Goal: Check status: Check status

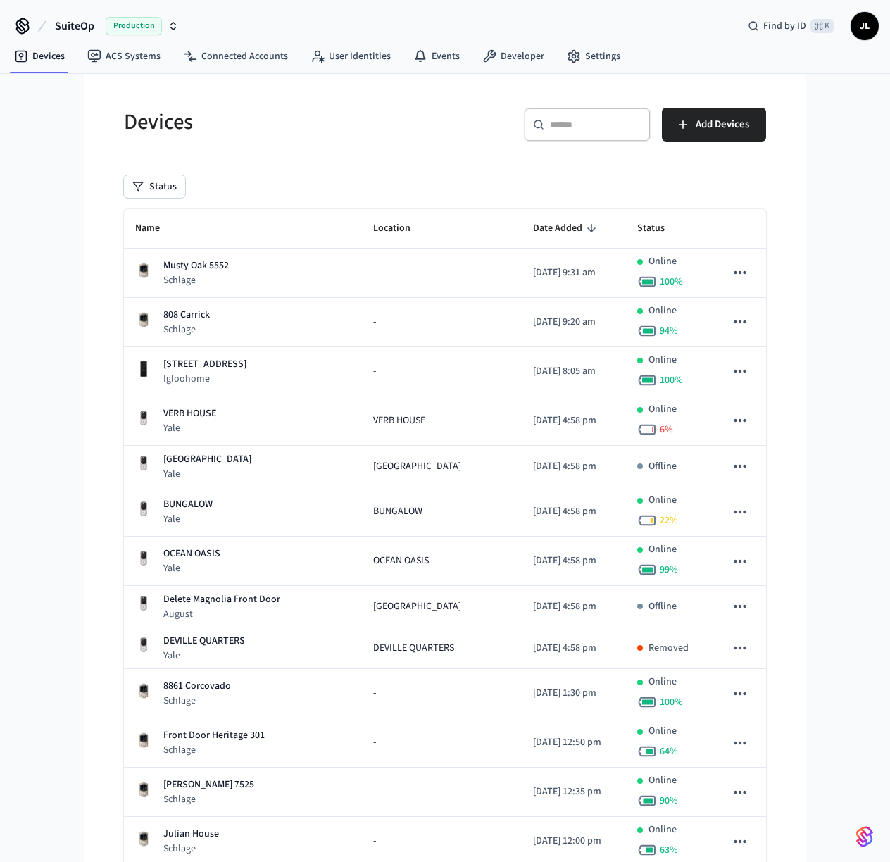
click at [153, 21] on span "Production" at bounding box center [134, 26] width 56 height 18
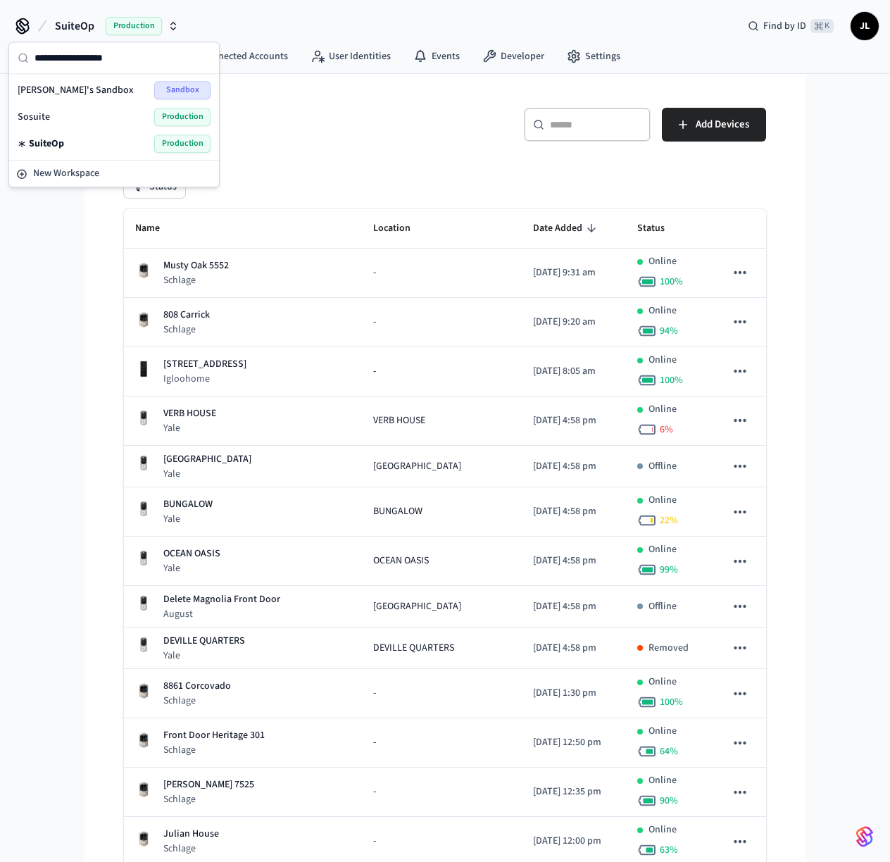
click at [117, 91] on span "[PERSON_NAME]'s Sandbox" at bounding box center [76, 90] width 116 height 14
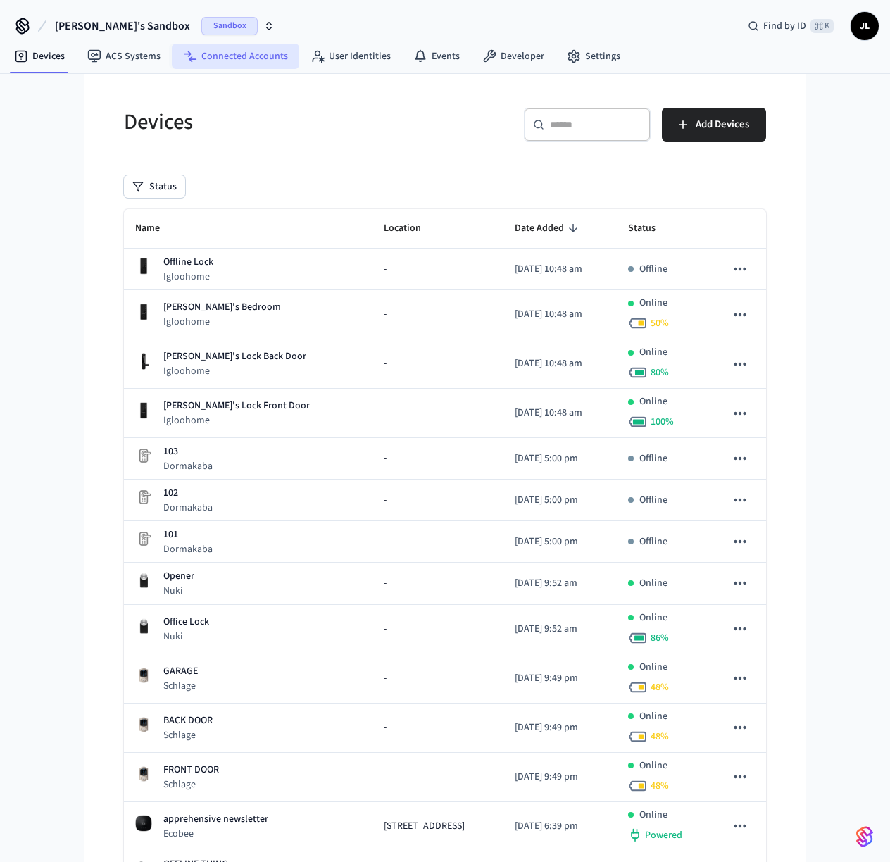
click at [269, 64] on link "Connected Accounts" at bounding box center [235, 56] width 127 height 25
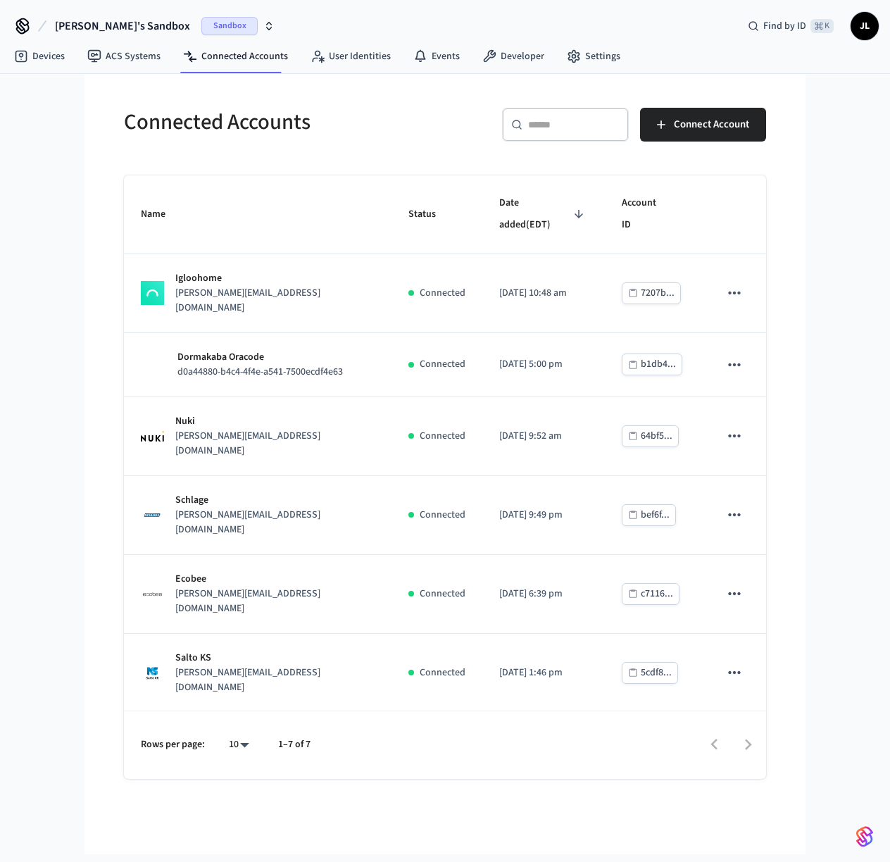
click at [349, 729] on div "[PERSON_NAME] [PERSON_NAME][EMAIL_ADDRESS][DOMAIN_NAME]" at bounding box center [258, 751] width 234 height 44
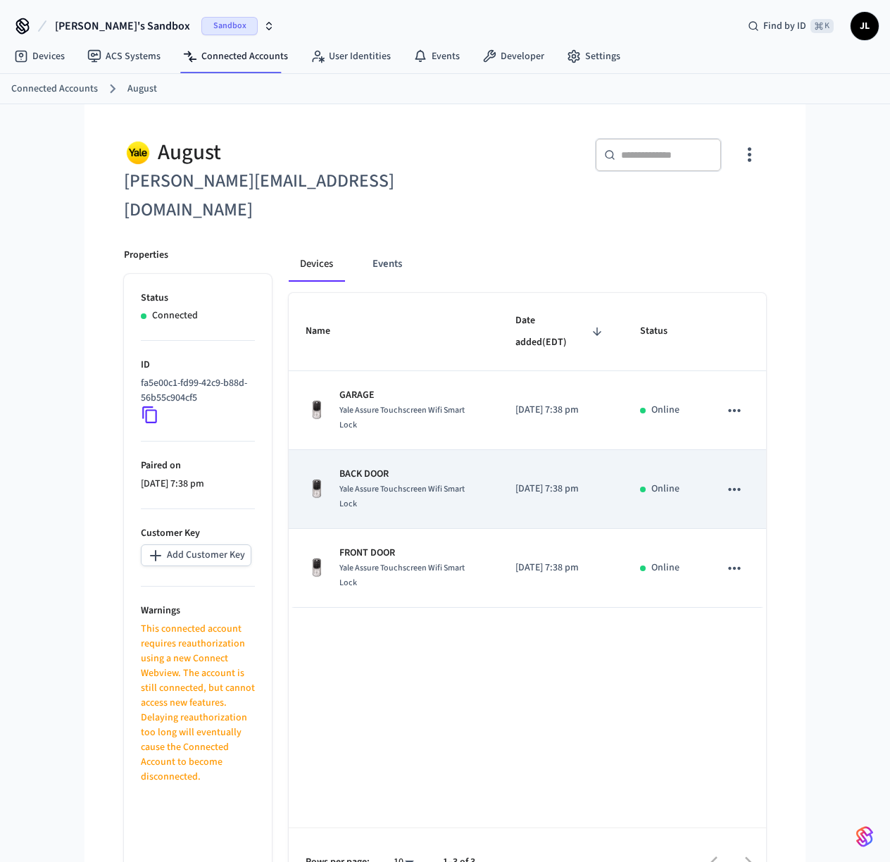
click at [382, 467] on p "BACK DOOR" at bounding box center [410, 474] width 142 height 15
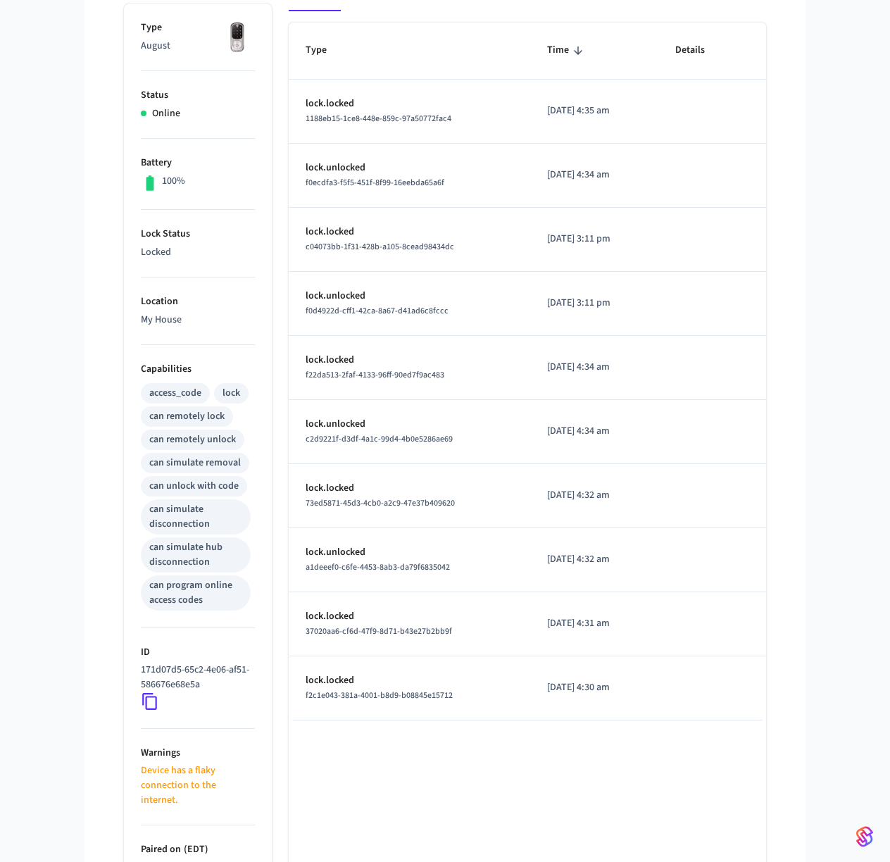
scroll to position [231, 0]
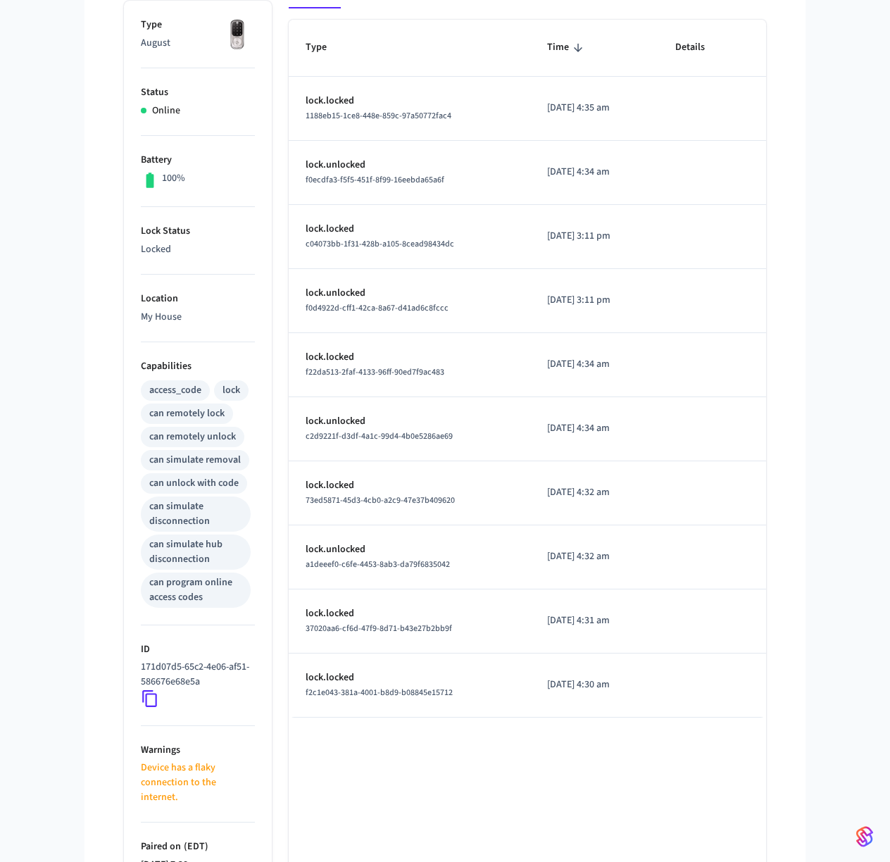
click at [150, 694] on icon at bounding box center [150, 698] width 18 height 18
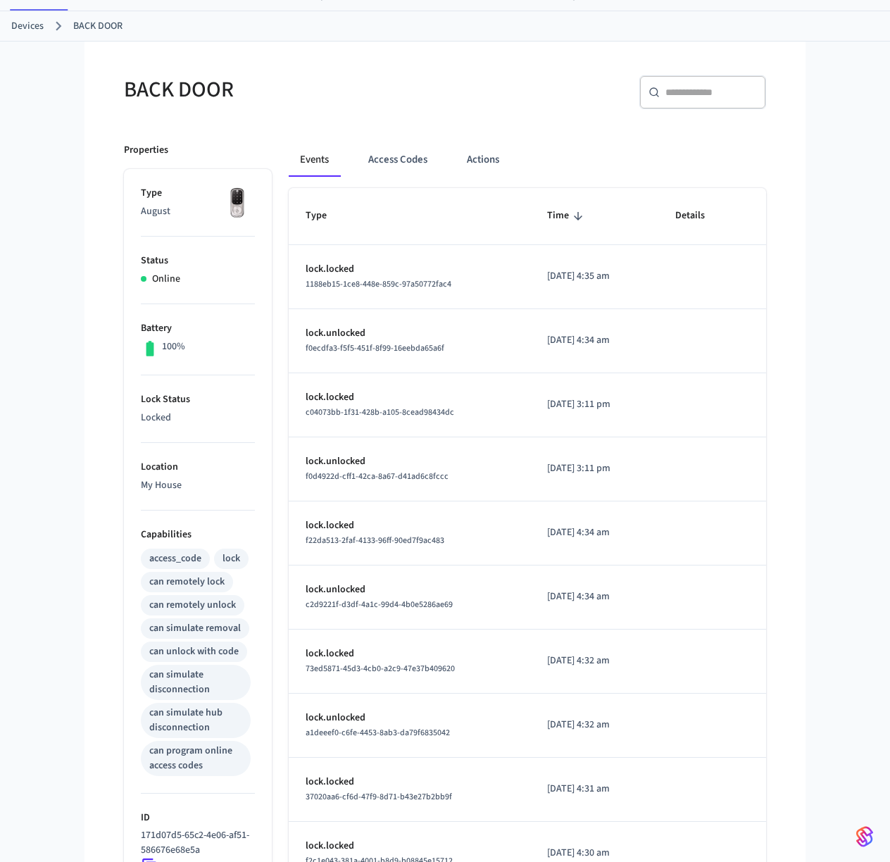
scroll to position [60, 0]
